Goal: Task Accomplishment & Management: Use online tool/utility

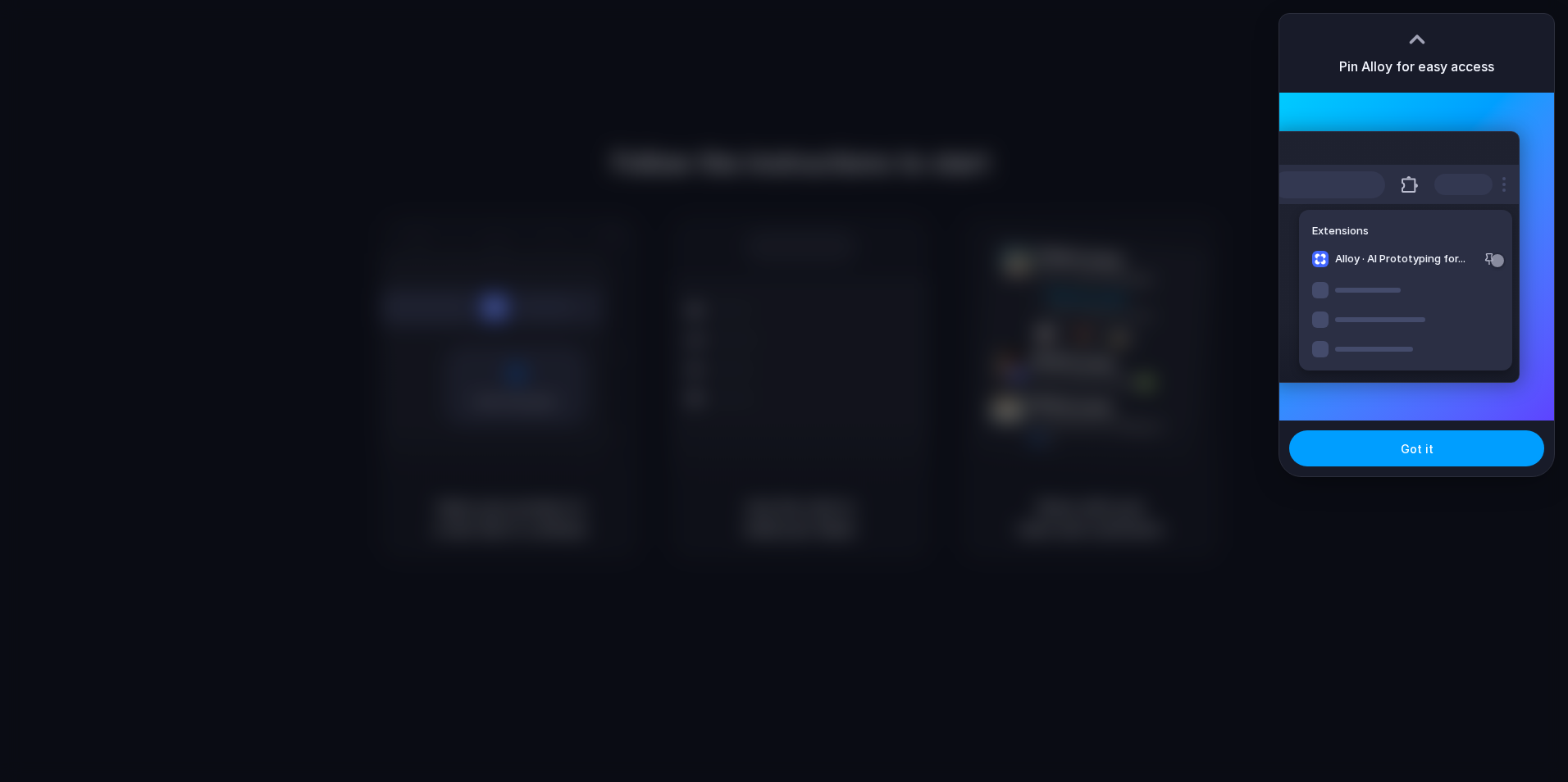
click at [1388, 449] on button "Got it" at bounding box center [1417, 449] width 255 height 36
